Goal: Task Accomplishment & Management: Manage account settings

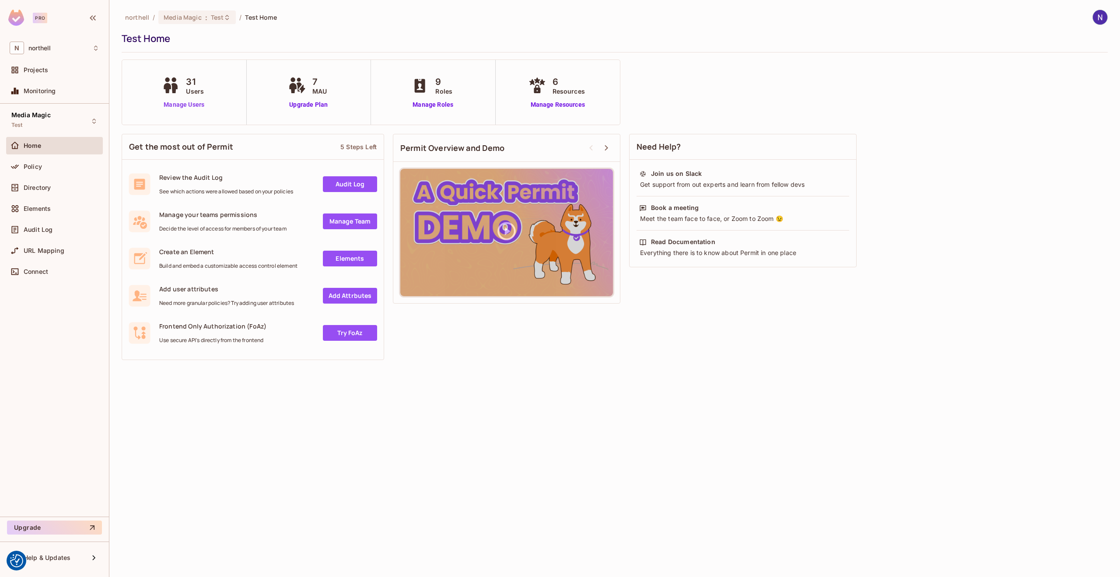
click at [189, 100] on link "Manage Users" at bounding box center [184, 104] width 49 height 9
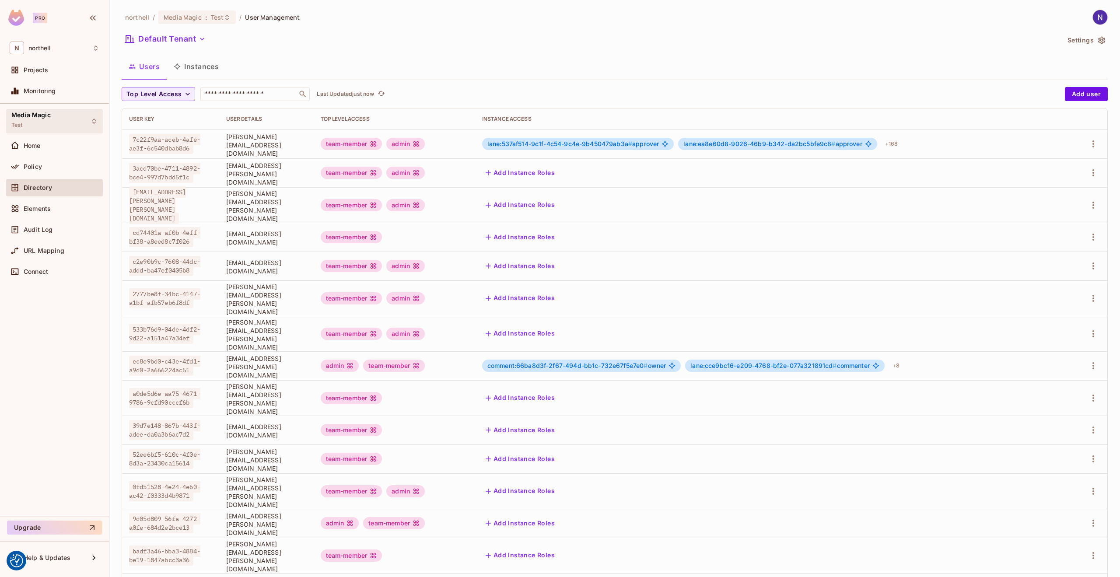
click at [95, 122] on icon at bounding box center [94, 121] width 4 height 5
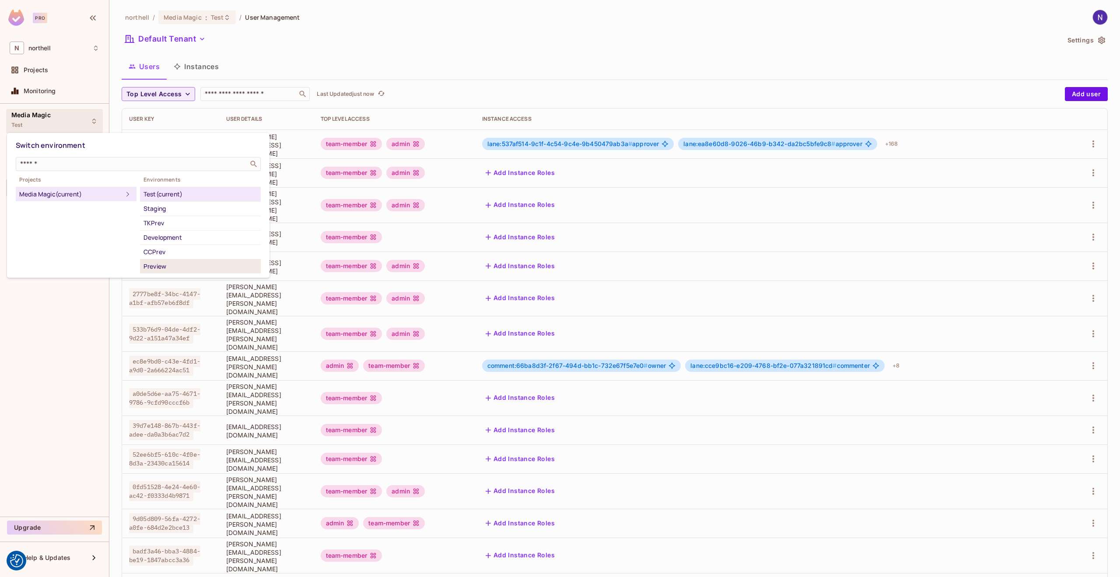
click at [155, 267] on div "Preview" at bounding box center [201, 266] width 114 height 11
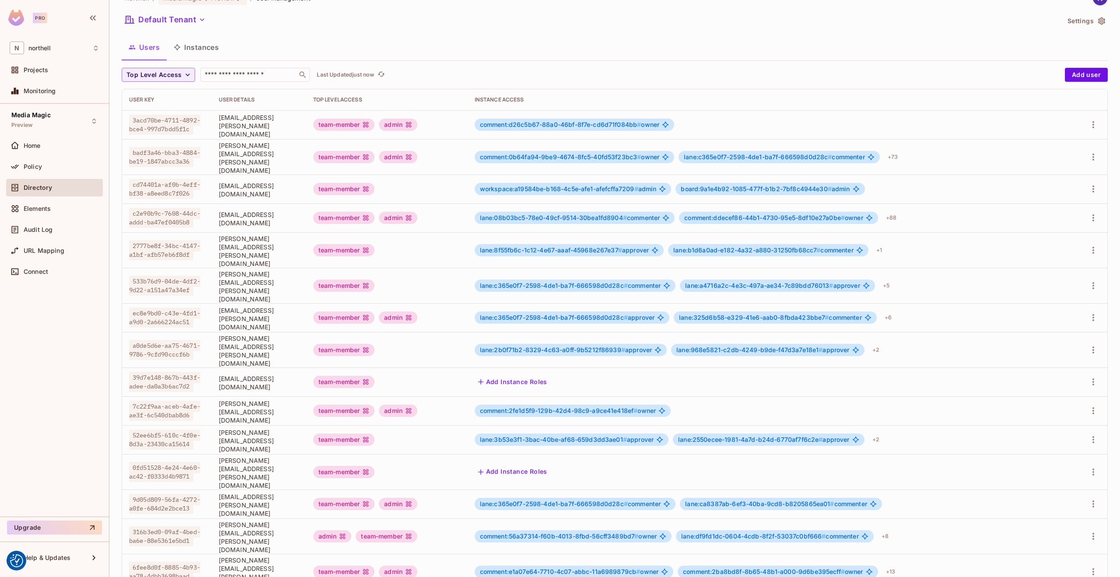
scroll to position [33, 0]
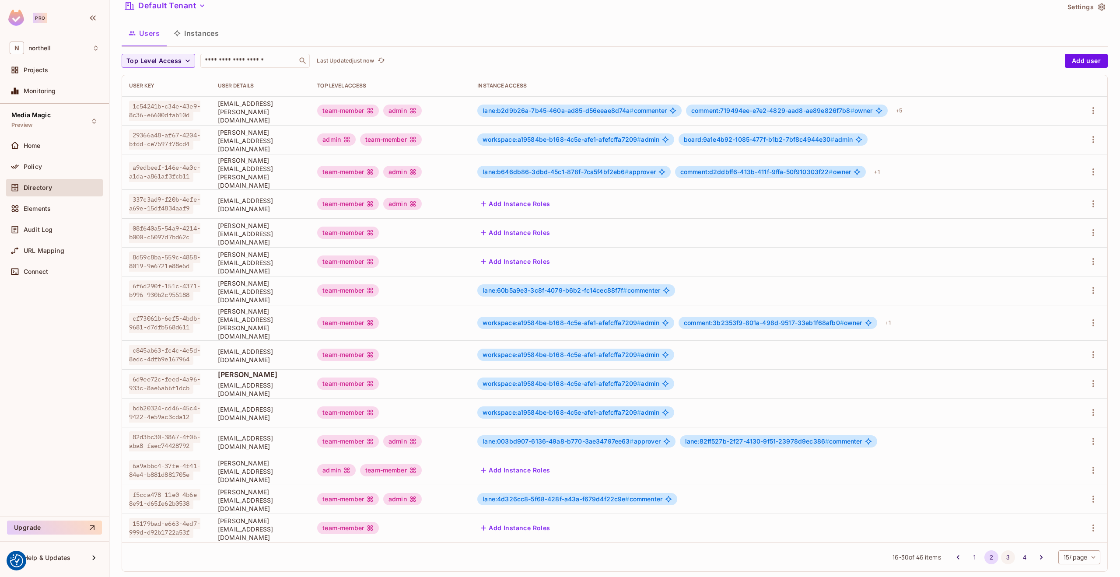
click at [1001, 551] on button "3" at bounding box center [1008, 558] width 14 height 14
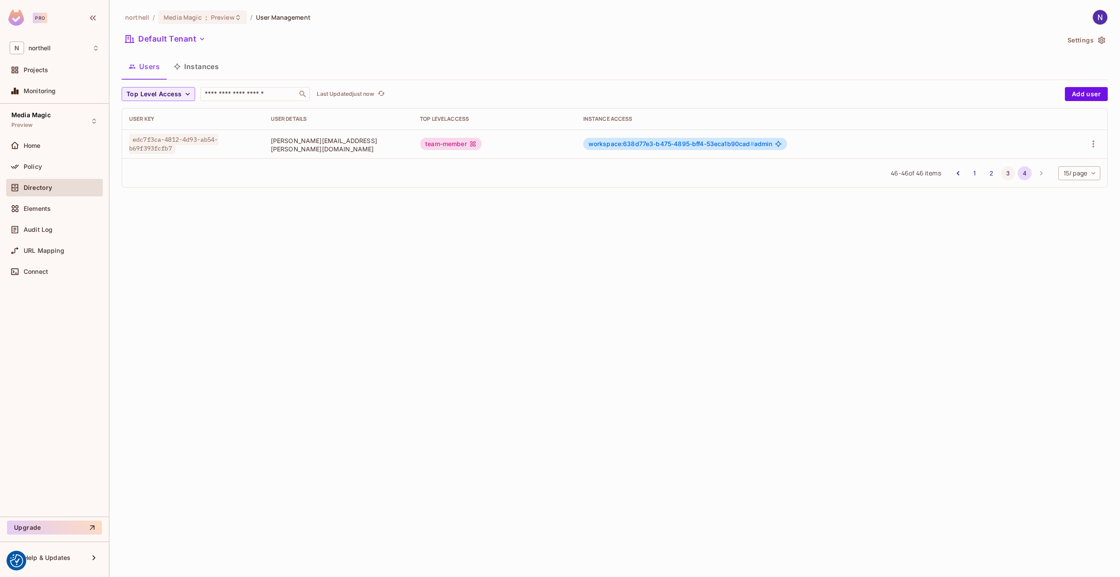
click at [1004, 172] on button "3" at bounding box center [1008, 173] width 14 height 14
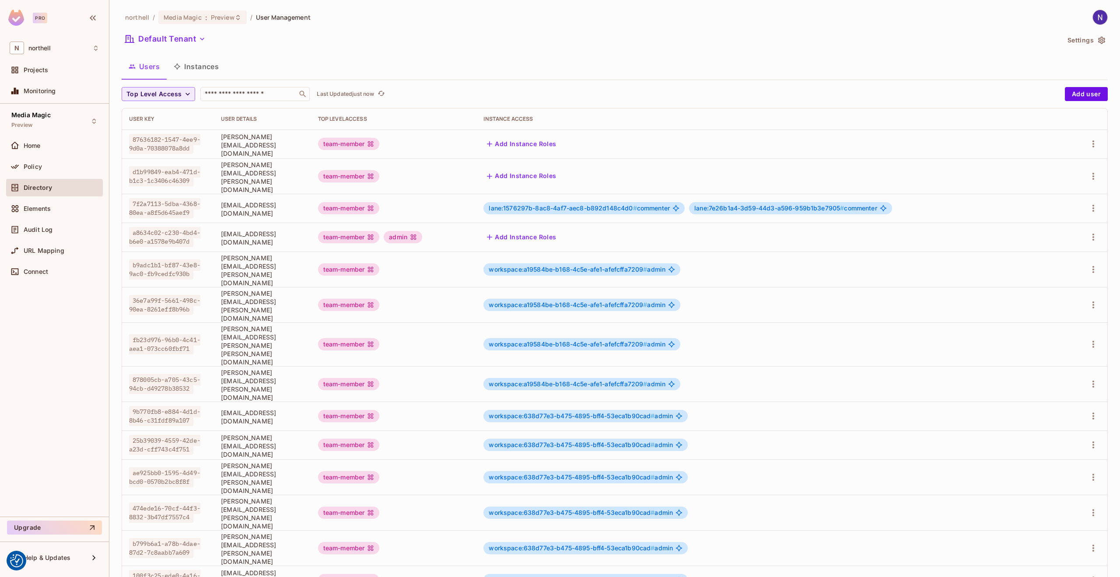
scroll to position [33, 0]
